Goal: Find specific fact: Find specific fact

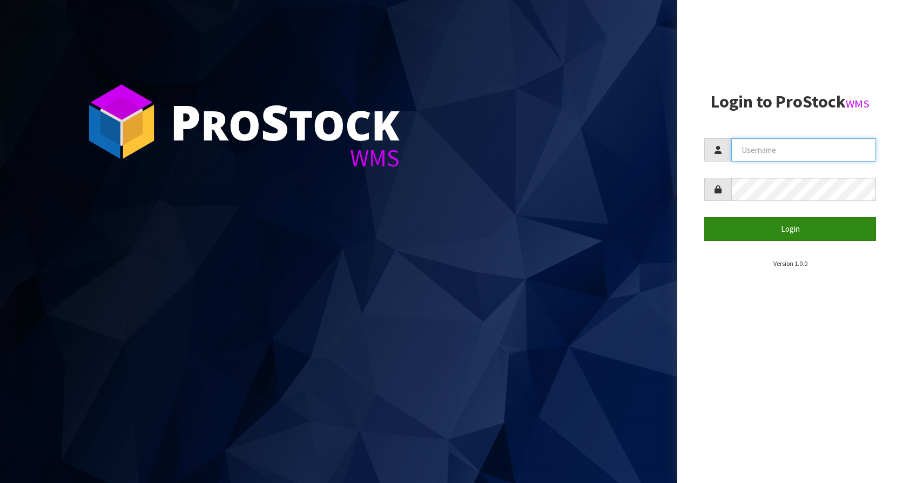
type input "KitchenAid"
click at [710, 222] on button "Login" at bounding box center [790, 228] width 172 height 23
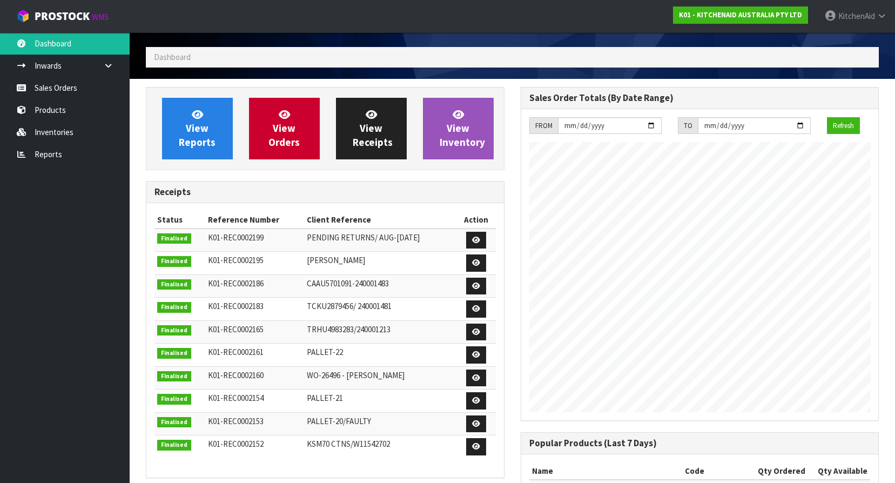
scroll to position [54, 0]
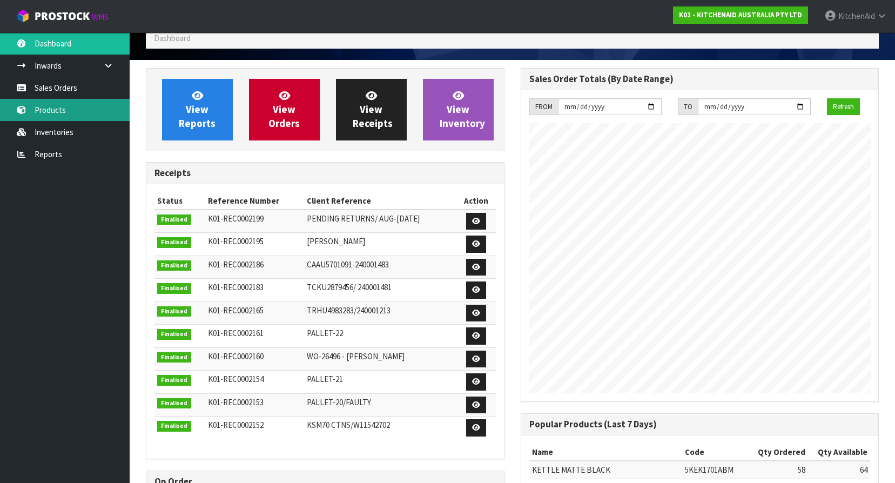
click at [65, 100] on link "Products" at bounding box center [65, 110] width 130 height 22
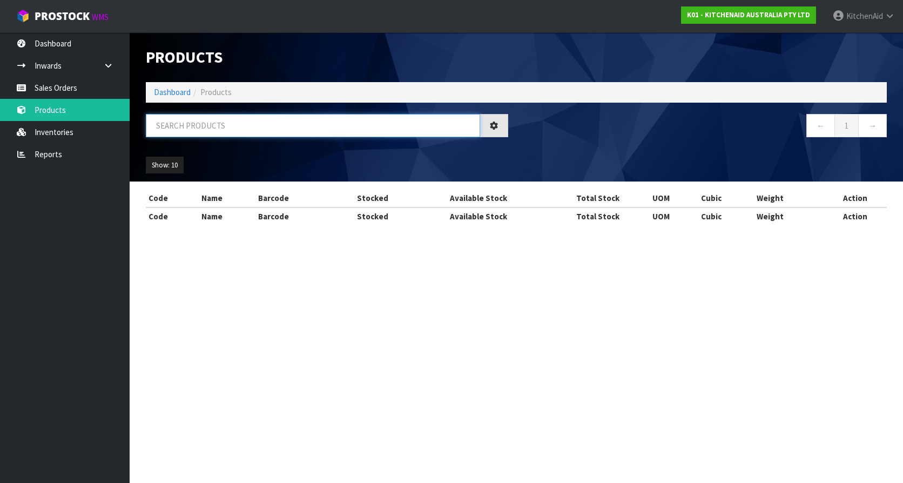
click at [219, 130] on input "text" at bounding box center [313, 125] width 334 height 23
paste input "W11279604"
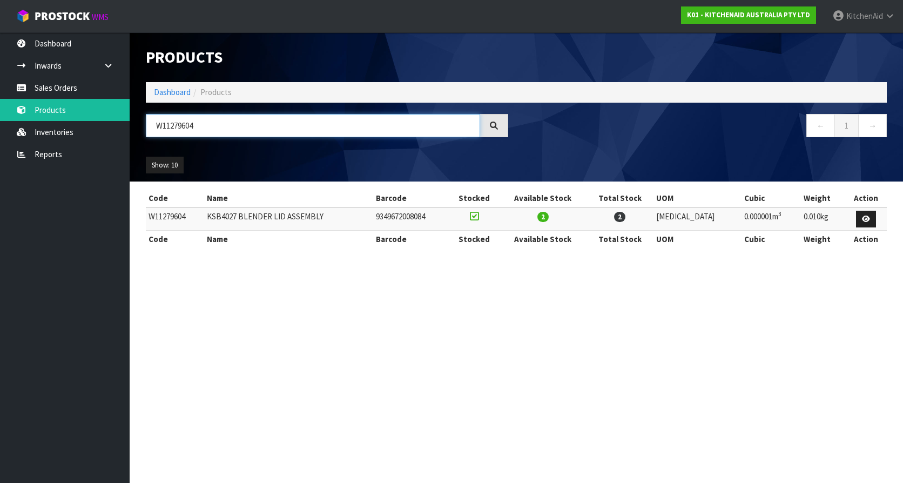
type input "W11279604"
click at [254, 297] on section "Products Import Products Drop file here to import csv template Dashboard Produc…" at bounding box center [451, 241] width 903 height 483
click at [161, 218] on td "W11279604" at bounding box center [175, 218] width 58 height 23
copy td "W11279604"
